Goal: Information Seeking & Learning: Learn about a topic

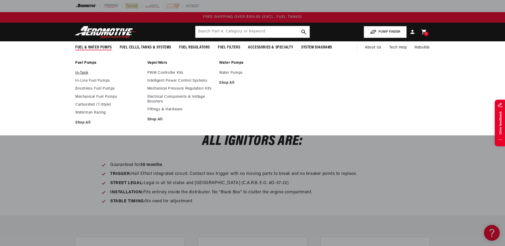
click at [84, 74] on link "In-Tank" at bounding box center [108, 72] width 67 height 5
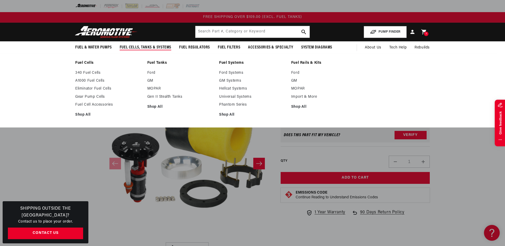
click at [97, 70] on li "Fuel Cells 340 Fuel Cells A1000 Fuel Cells Eliminator Fuel Cells Shop All" at bounding box center [108, 90] width 67 height 60
click at [95, 72] on link "340 Fuel Cells" at bounding box center [108, 72] width 67 height 5
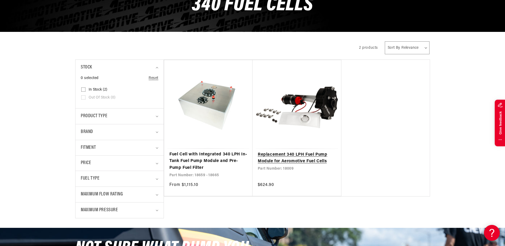
click at [309, 151] on link "Replacement 340 LPH Fuel Pump Module for Aeromotive Fuel Cells" at bounding box center [297, 157] width 78 height 13
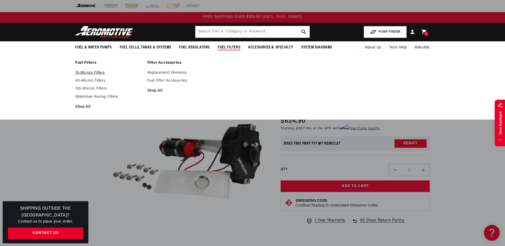
click at [96, 74] on link "10-Micron Filters" at bounding box center [108, 72] width 67 height 5
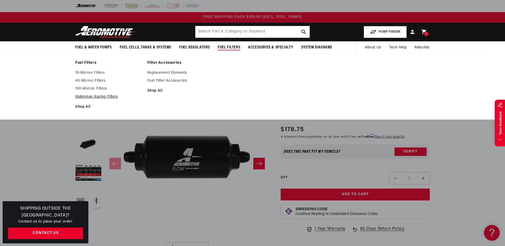
click at [77, 96] on link "Waterman Racing Filters" at bounding box center [108, 96] width 67 height 5
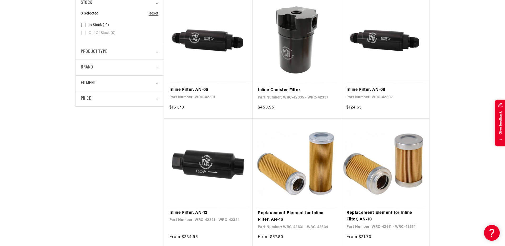
click at [194, 86] on link "Inline Filter, AN-06" at bounding box center [208, 89] width 78 height 7
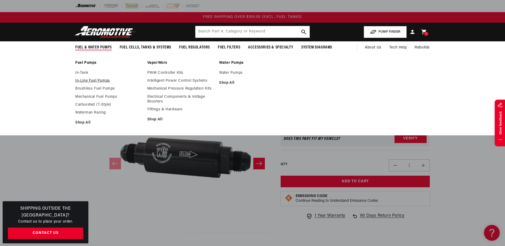
click at [84, 81] on link "In-Line Fuel Pumps" at bounding box center [108, 80] width 67 height 5
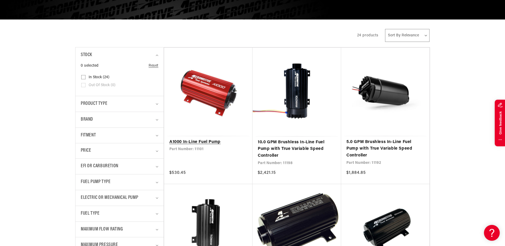
click at [202, 139] on link "A1000 In-Line Fuel Pump" at bounding box center [208, 142] width 78 height 7
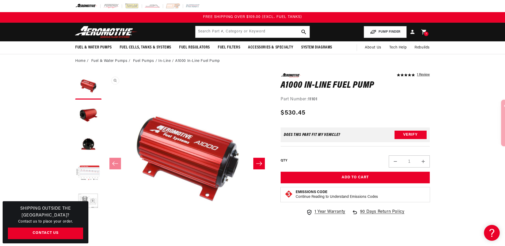
scroll to position [0, 0]
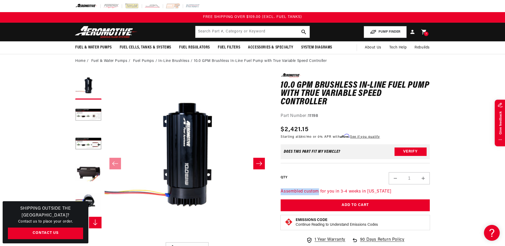
drag, startPoint x: 281, startPoint y: 191, endPoint x: 318, endPoint y: 189, distance: 36.6
click at [318, 189] on p "Assembled custom for you in 3-4 weeks in [US_STATE]" at bounding box center [355, 191] width 149 height 7
copy p "Assembled custom"
